Goal: Navigation & Orientation: Find specific page/section

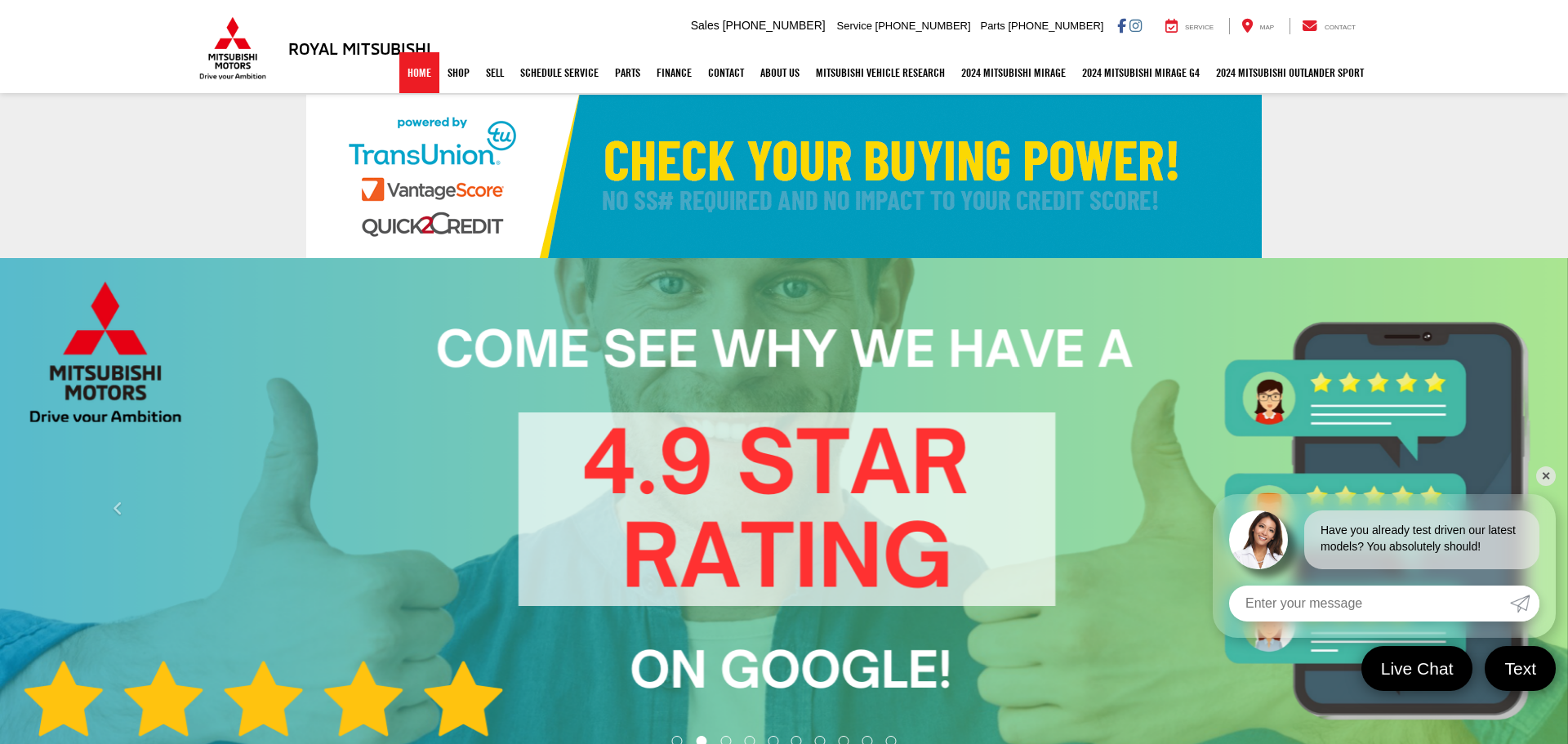
click at [399, 67] on link "Home" at bounding box center [419, 73] width 40 height 41
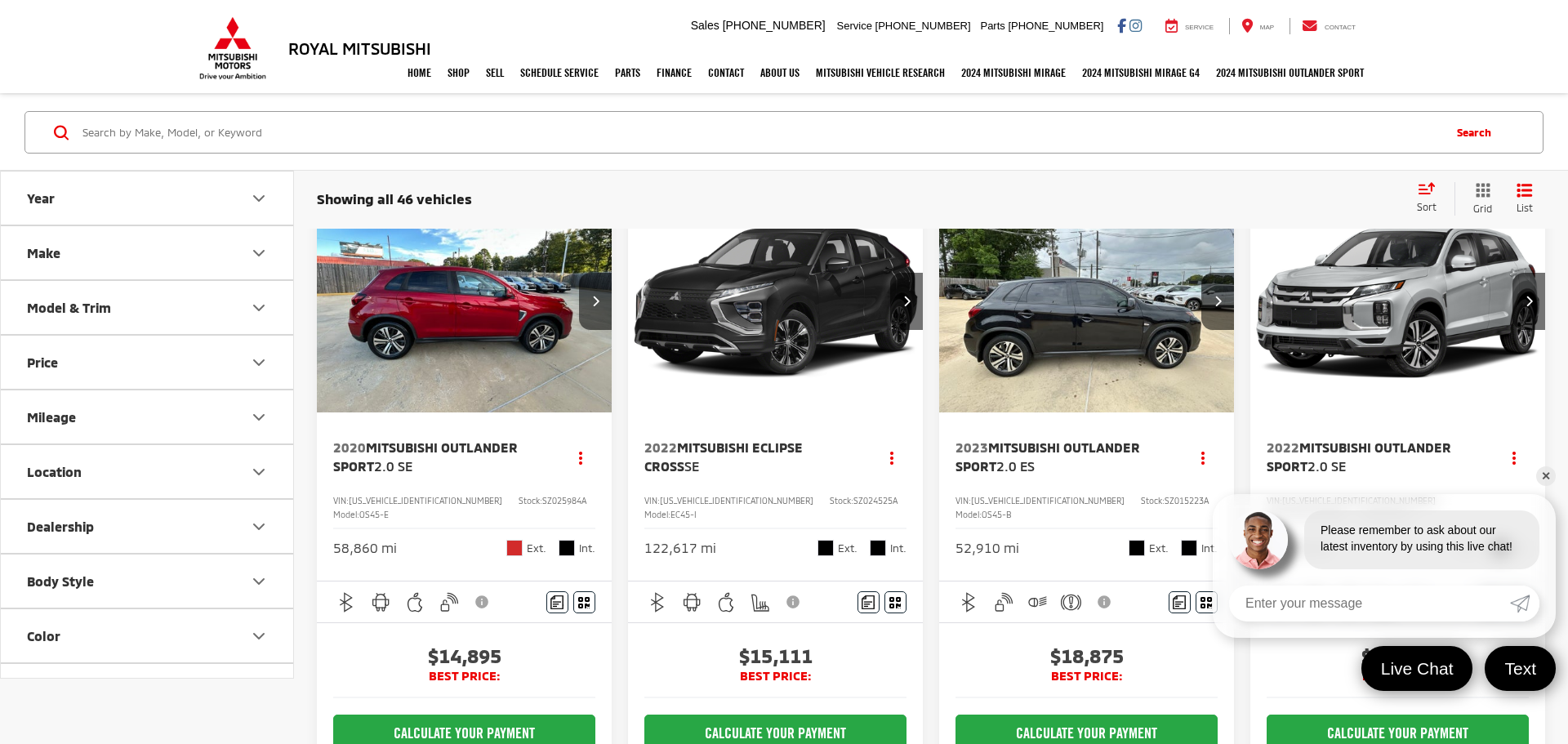
scroll to position [66, 0]
